Goal: Information Seeking & Learning: Learn about a topic

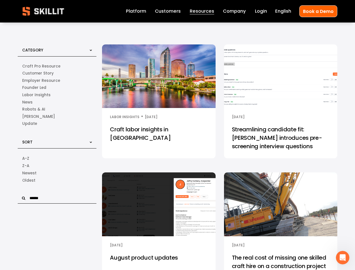
click at [57, 199] on input "text" at bounding box center [57, 198] width 79 height 11
click at [343, 258] on icon "Open Intercom Messenger" at bounding box center [343, 257] width 9 height 9
